Goal: Check status: Check status

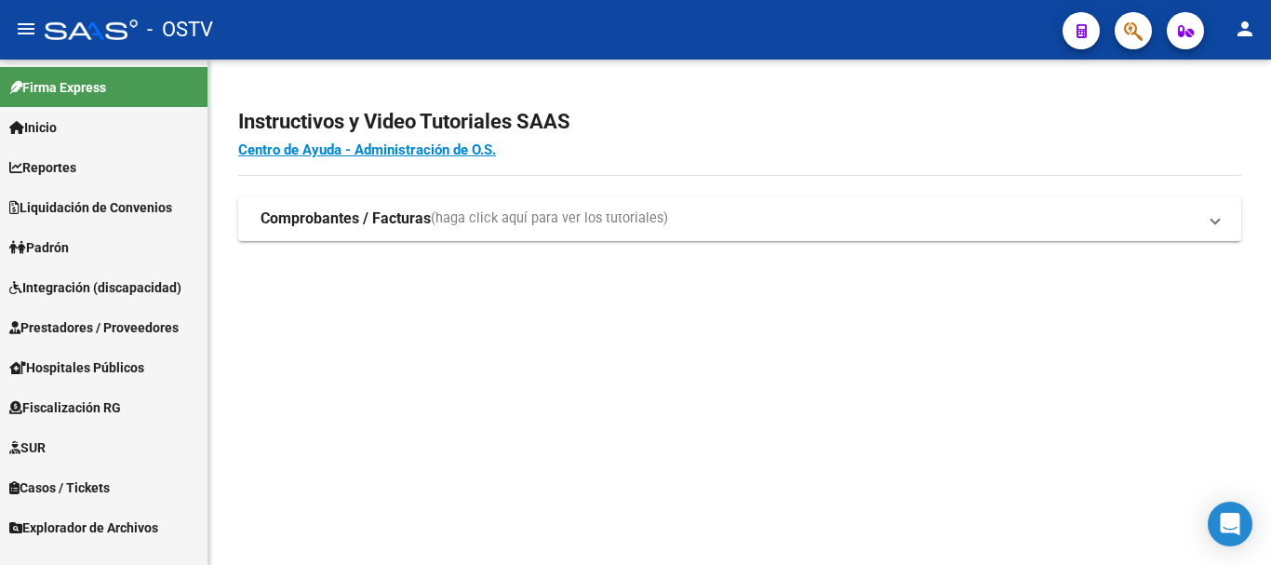
click at [96, 242] on link "Padrón" at bounding box center [104, 247] width 208 height 40
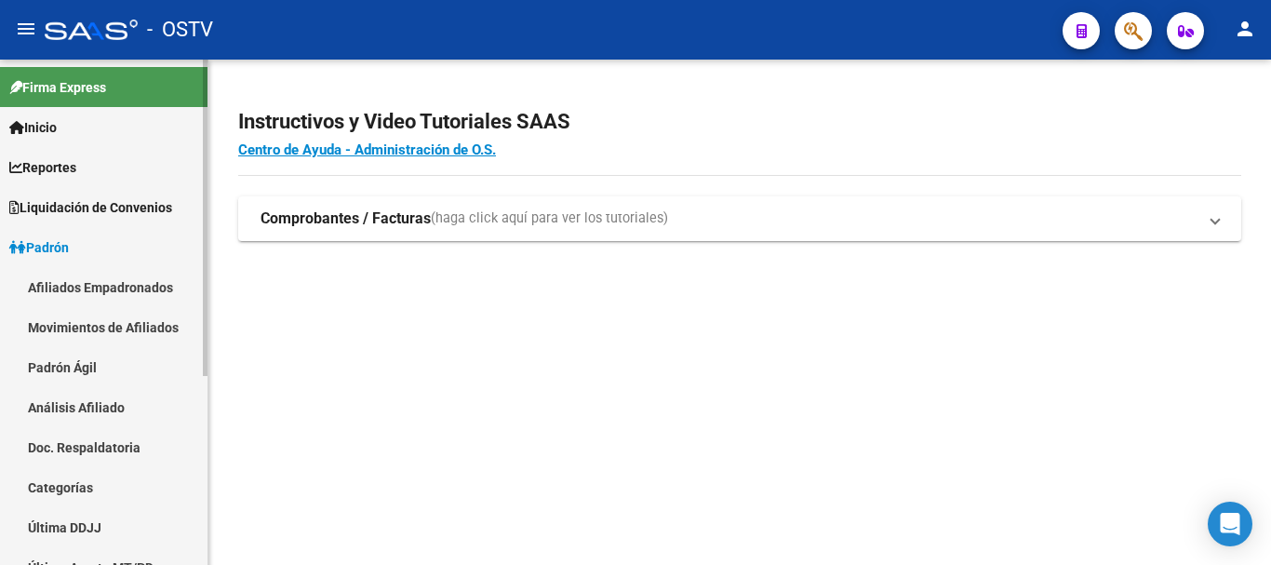
click at [79, 365] on link "Padrón Ágil" at bounding box center [104, 367] width 208 height 40
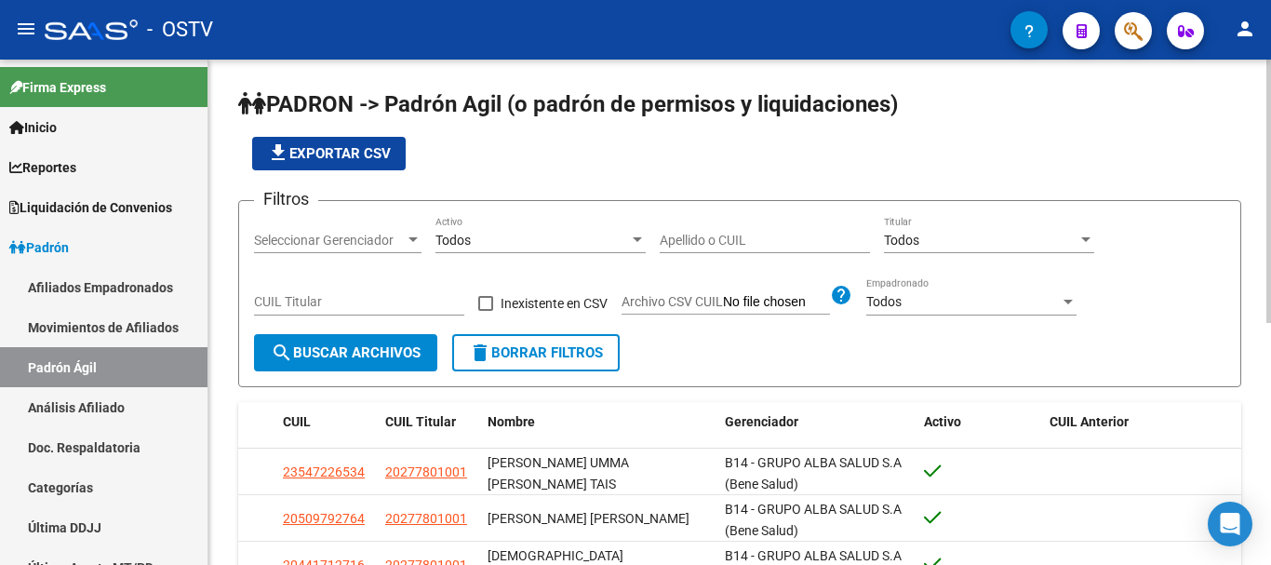
click at [420, 296] on input "CUIL Titular" at bounding box center [359, 302] width 210 height 16
paste input "20-25552060-2"
type input "20-25552060-2"
click at [376, 363] on button "search Buscar Archivos" at bounding box center [345, 352] width 183 height 37
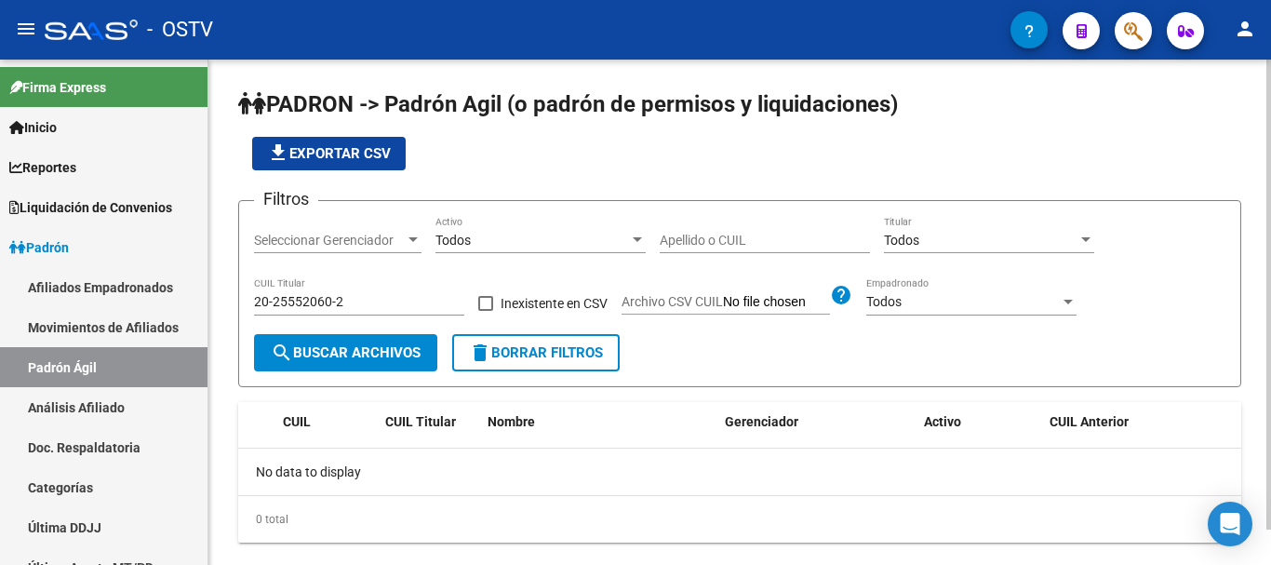
scroll to position [38, 0]
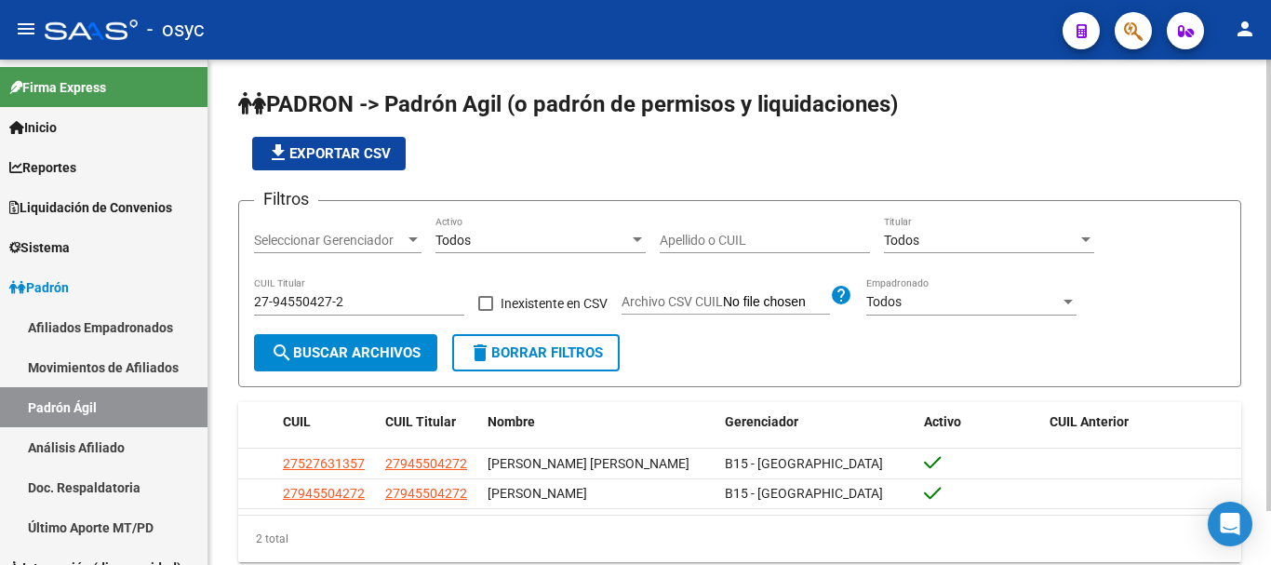
scroll to position [60, 0]
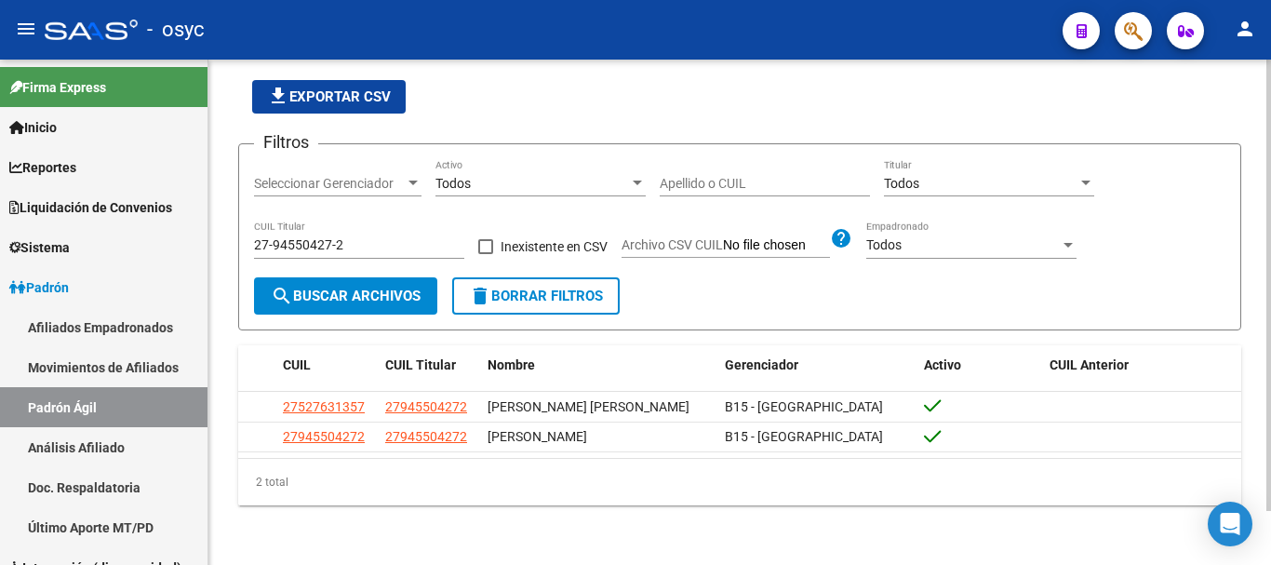
click at [369, 239] on input "27-94550427-2" at bounding box center [359, 245] width 210 height 16
drag, startPoint x: 551, startPoint y: 293, endPoint x: 436, endPoint y: 271, distance: 117.6
click at [551, 294] on span "delete Borrar Filtros" at bounding box center [536, 296] width 134 height 17
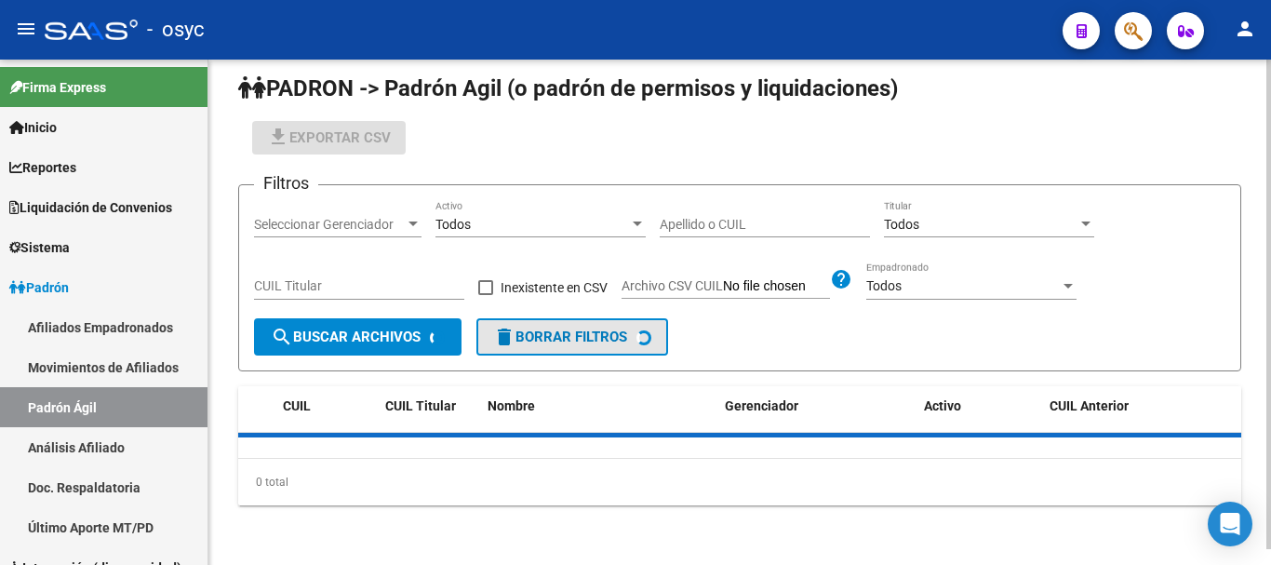
scroll to position [17, 0]
click at [369, 275] on div "CUIL Titular" at bounding box center [359, 280] width 210 height 37
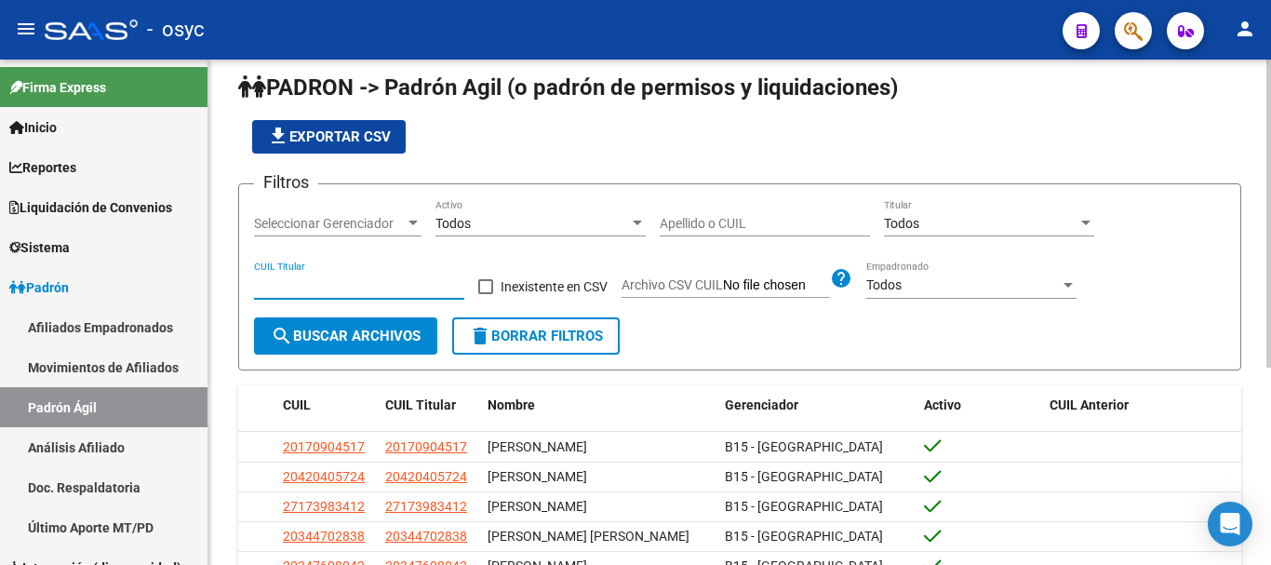
paste input "20-25552060-2"
type input "20-25552060-2"
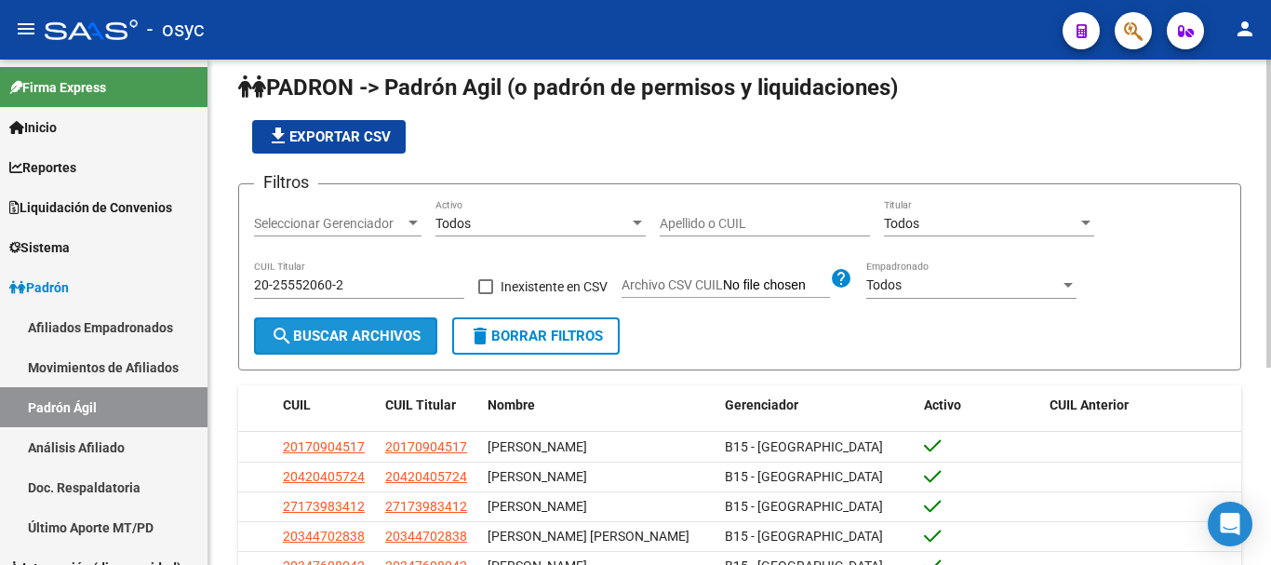
click at [341, 331] on span "search Buscar Archivos" at bounding box center [346, 336] width 150 height 17
